Goal: Task Accomplishment & Management: Use online tool/utility

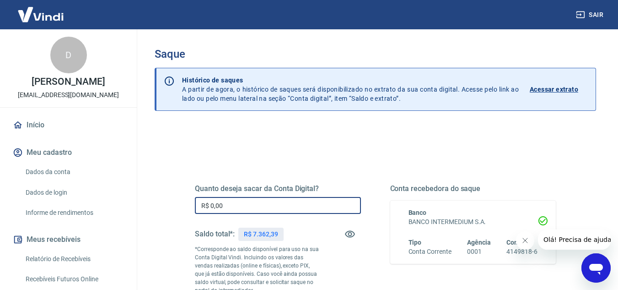
click at [269, 205] on input "R$ 0,00" at bounding box center [278, 205] width 166 height 17
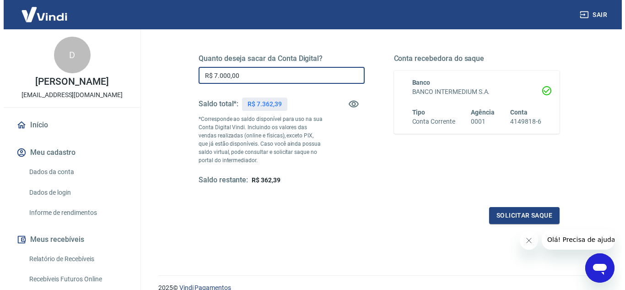
scroll to position [137, 0]
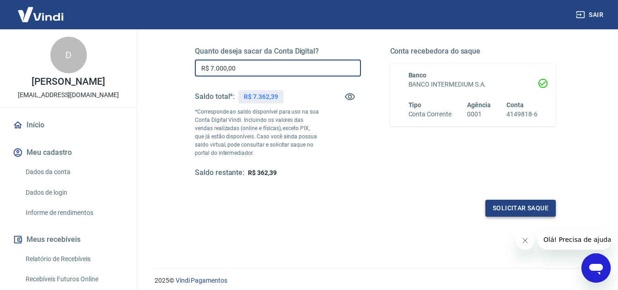
type input "R$ 7.000,00"
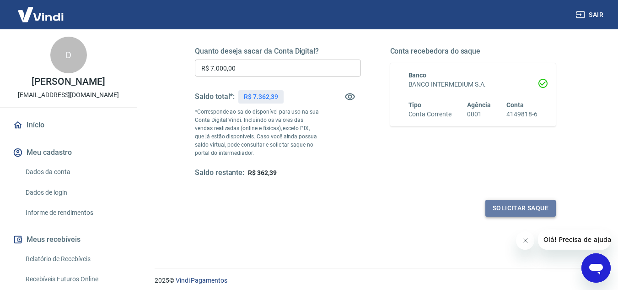
click at [500, 209] on button "Solicitar saque" at bounding box center [521, 208] width 70 height 17
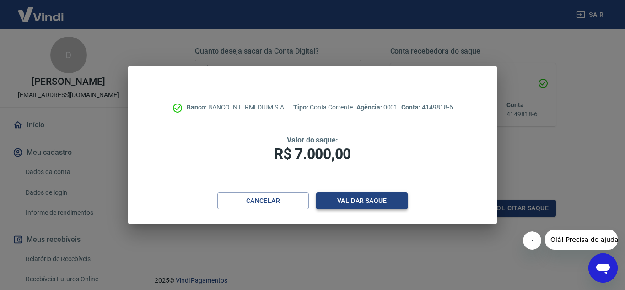
click at [368, 201] on button "Validar saque" at bounding box center [362, 200] width 92 height 17
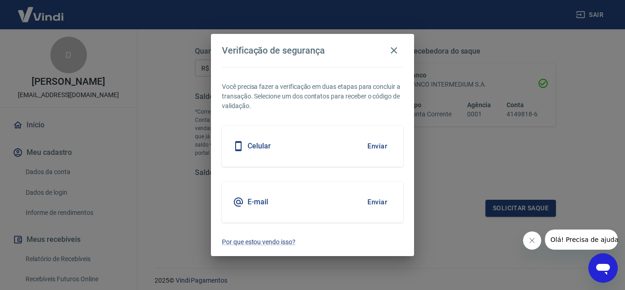
click at [291, 199] on div "E-mail Enviar" at bounding box center [312, 201] width 181 height 41
click at [380, 200] on button "Enviar" at bounding box center [378, 201] width 30 height 19
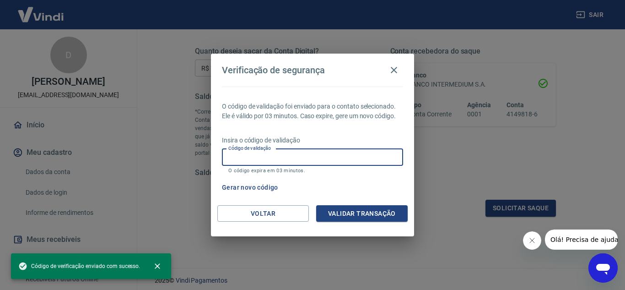
click at [274, 159] on input "Código de validação" at bounding box center [312, 157] width 181 height 17
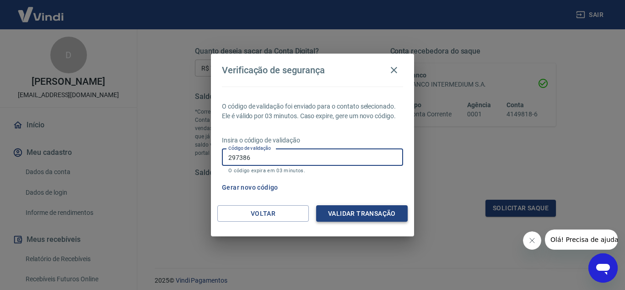
type input "297386"
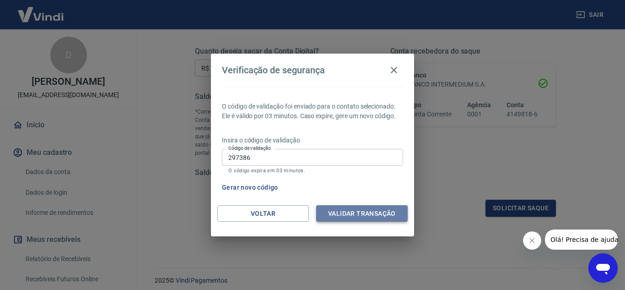
click at [333, 213] on button "Validar transação" at bounding box center [362, 213] width 92 height 17
